Goal: Check status

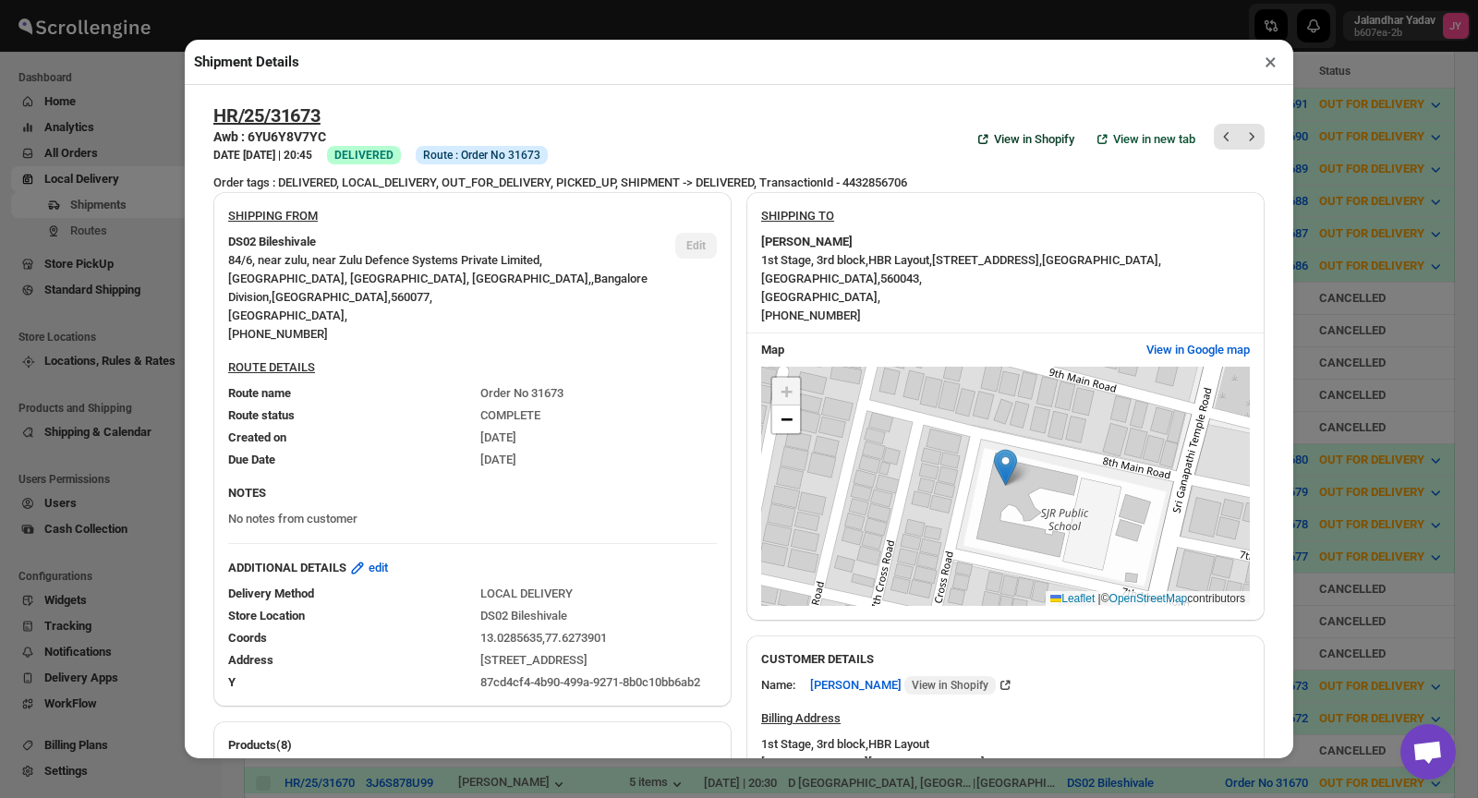
scroll to position [189, 0]
click at [1273, 65] on button "×" at bounding box center [1270, 62] width 27 height 26
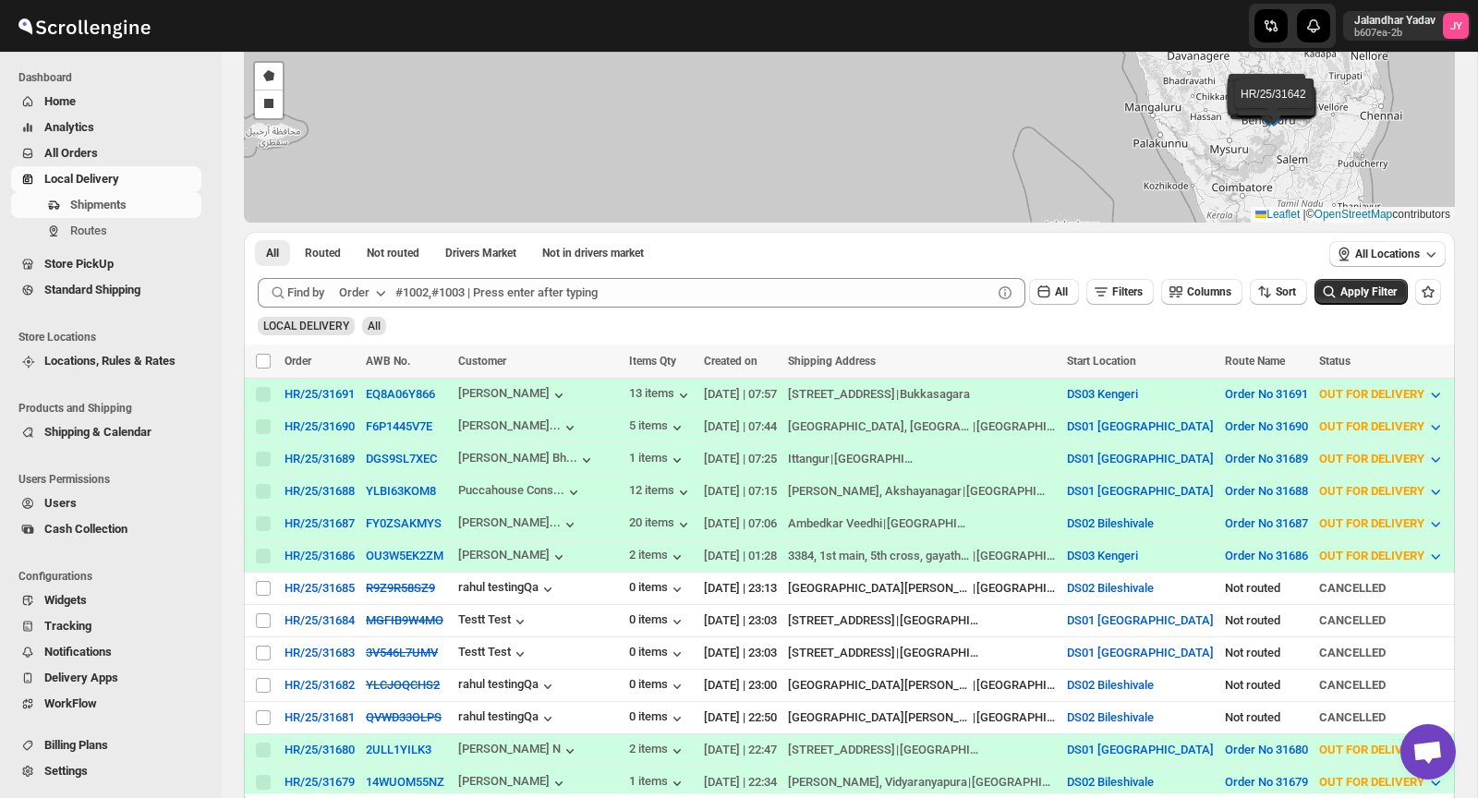
scroll to position [0, 0]
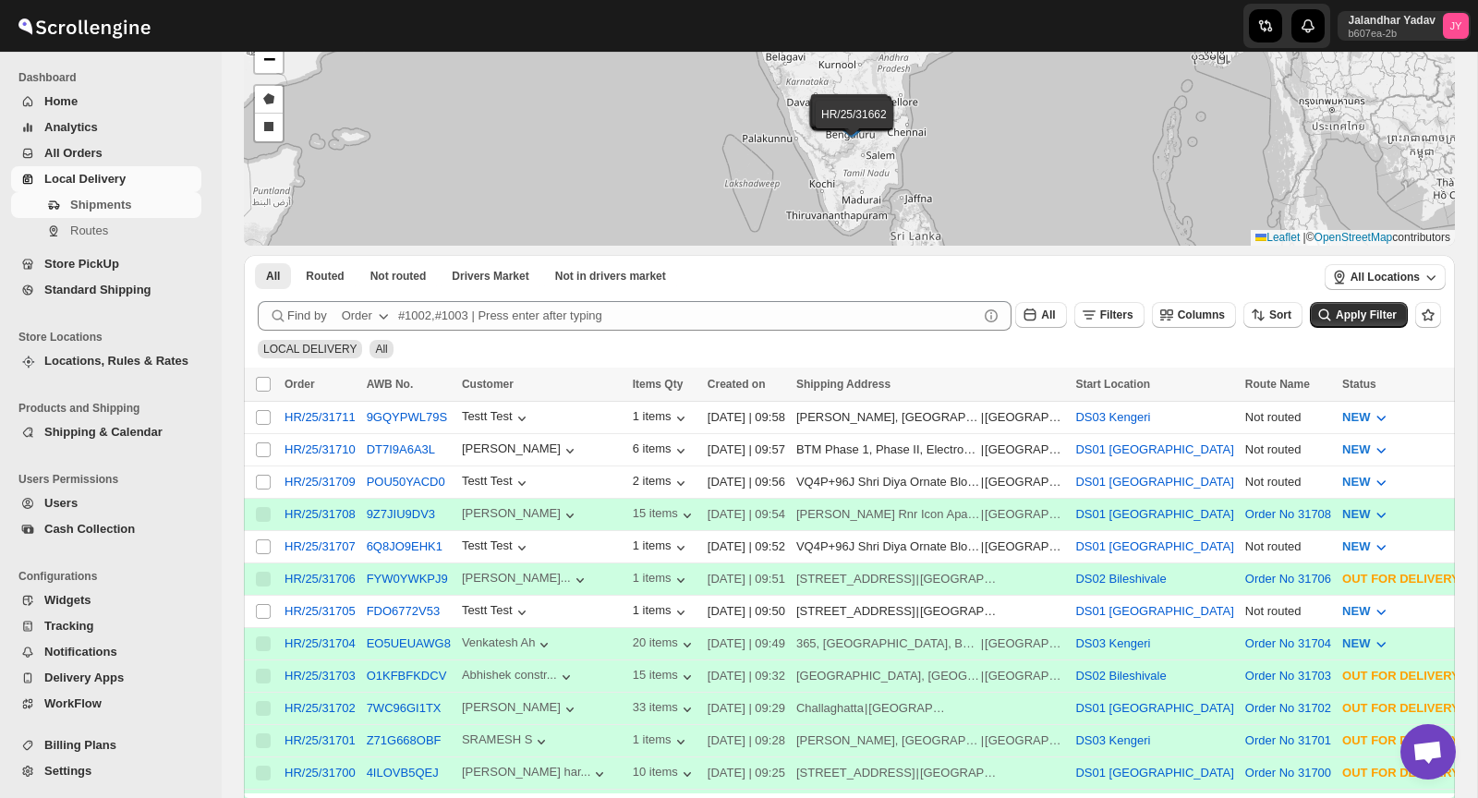
scroll to position [133, 0]
click at [394, 706] on button "7WC96GI1TX" at bounding box center [404, 707] width 75 height 14
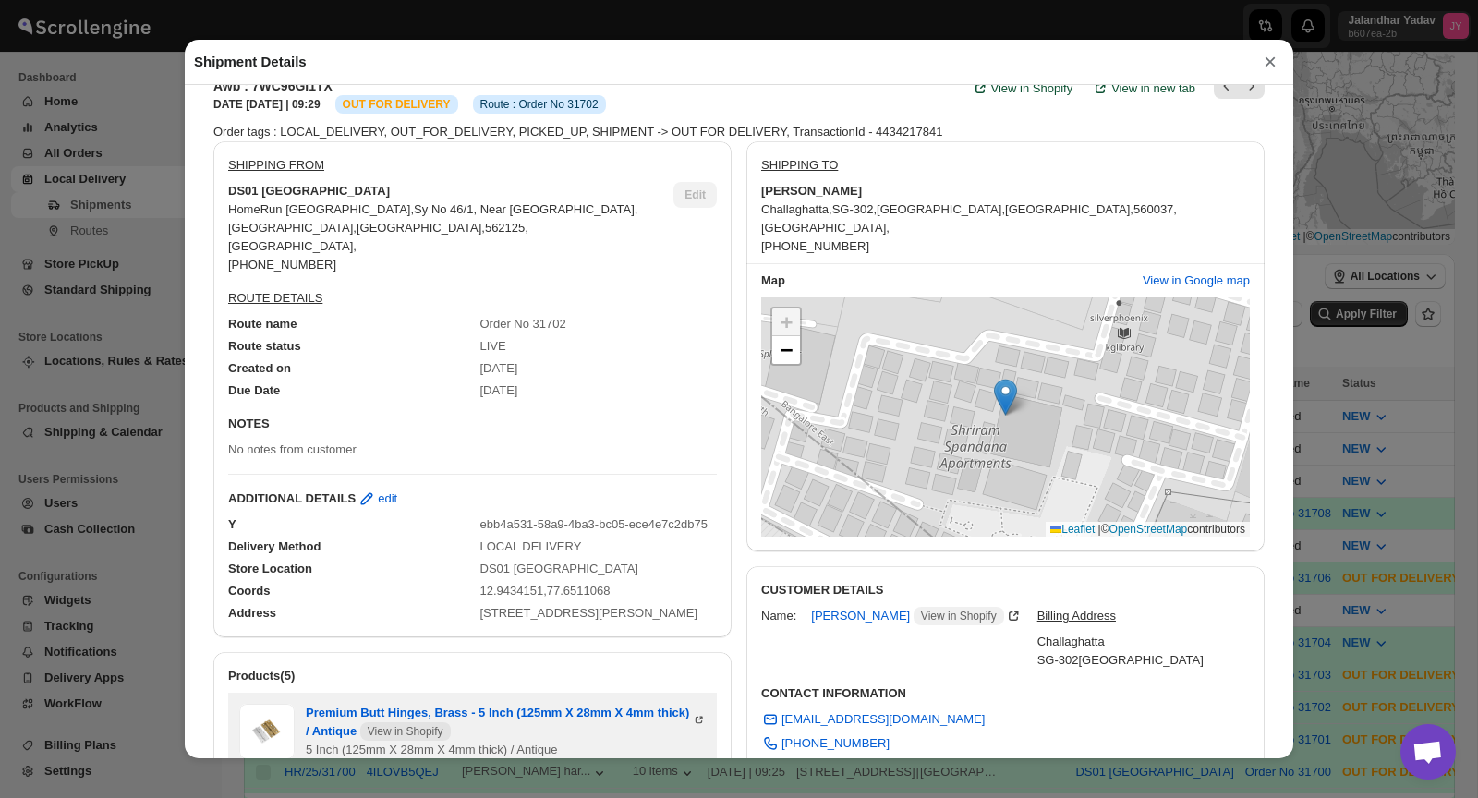
scroll to position [0, 0]
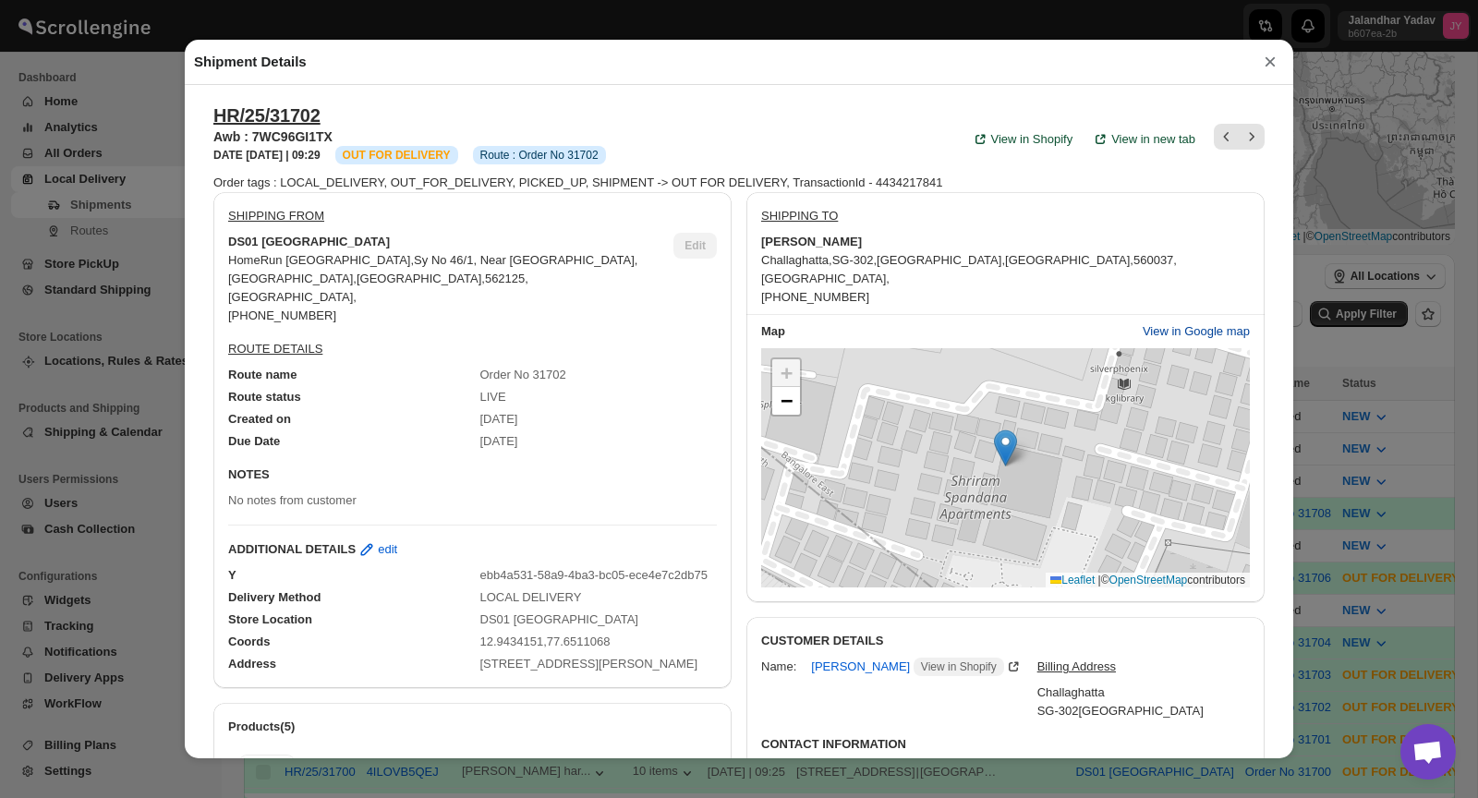
click at [1189, 334] on span "View in Google map" at bounding box center [1195, 331] width 107 height 18
click at [1159, 329] on span "View in Google map" at bounding box center [1195, 331] width 107 height 18
